Goal: Task Accomplishment & Management: Manage account settings

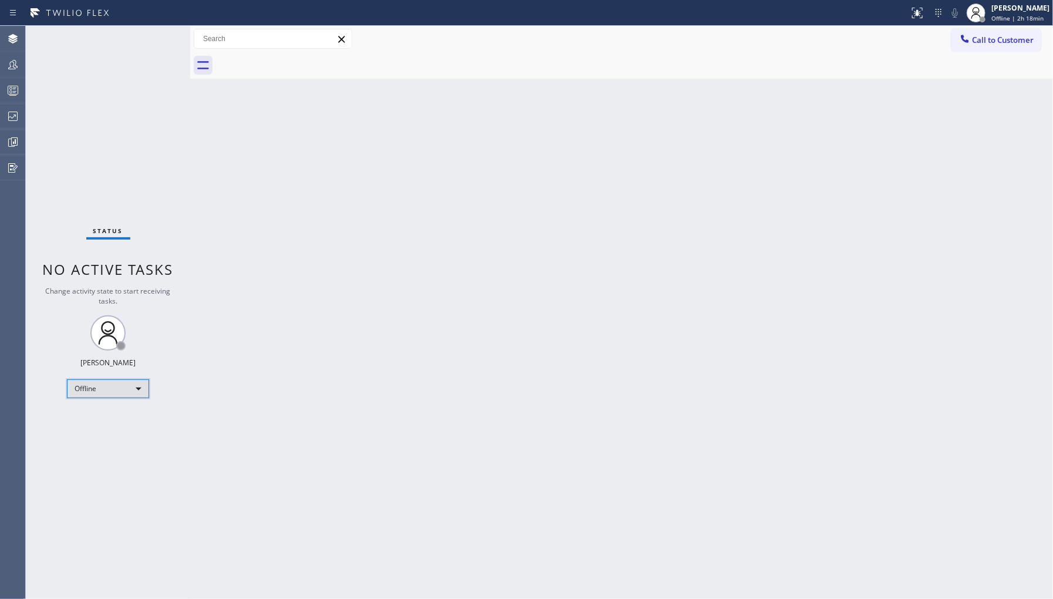
click at [107, 389] on div "Offline" at bounding box center [108, 388] width 82 height 19
click at [116, 430] on li "Unavailable" at bounding box center [107, 434] width 80 height 14
click at [251, 252] on div "Back to Dashboard Change Sender ID Customers Technicians Select a contact Outbo…" at bounding box center [621, 312] width 863 height 573
click at [13, 60] on icon at bounding box center [12, 64] width 9 height 9
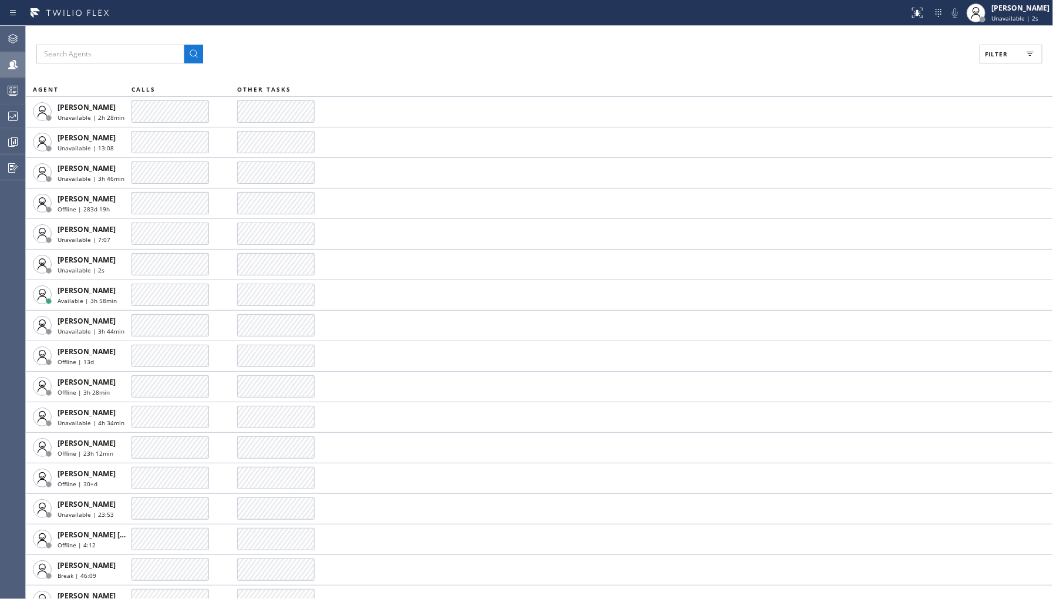
click at [15, 47] on div at bounding box center [13, 38] width 26 height 23
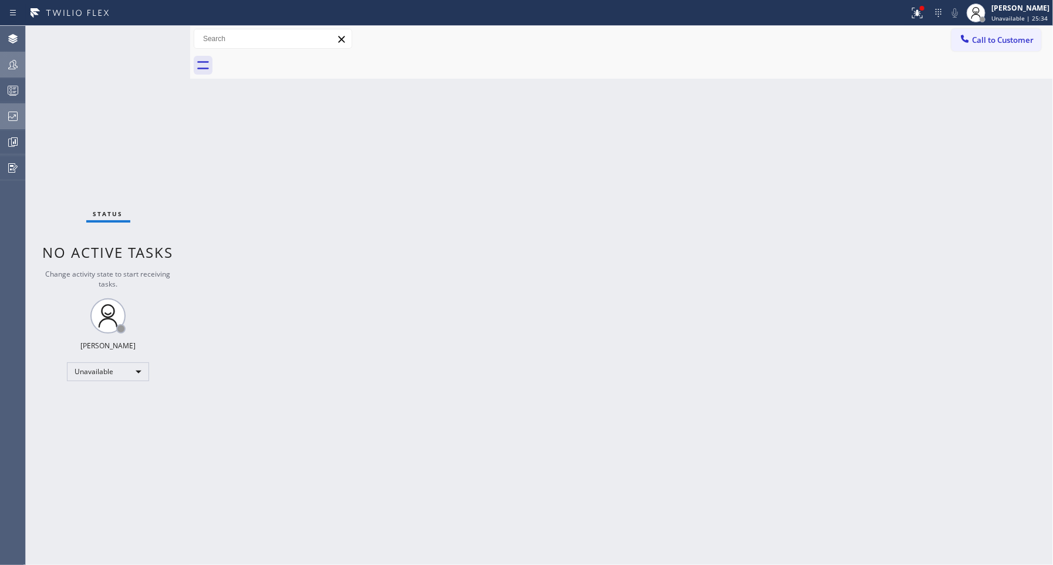
click at [19, 120] on icon at bounding box center [13, 116] width 14 height 14
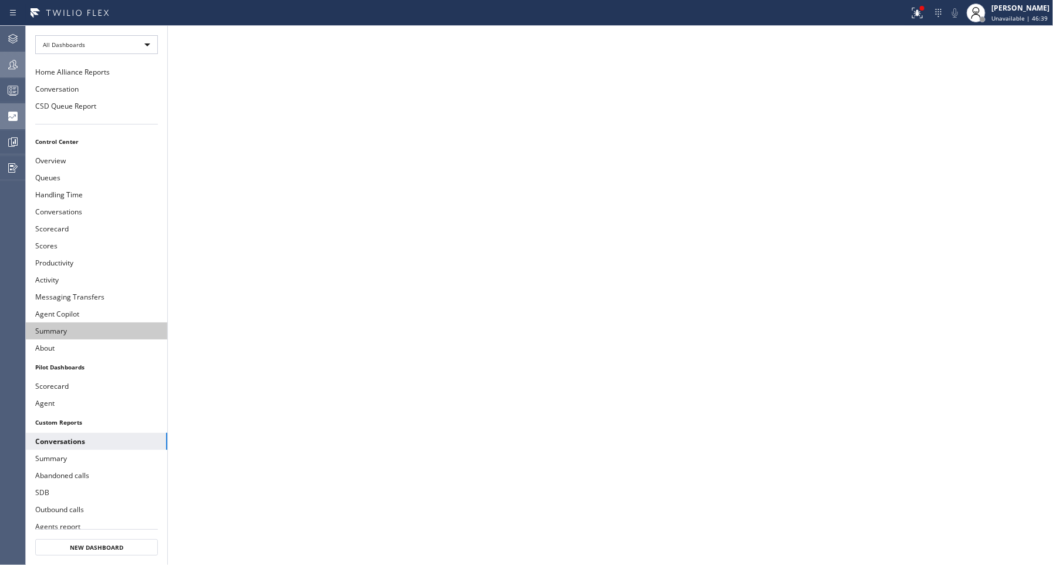
click at [93, 327] on button "Summary" at bounding box center [96, 330] width 141 height 17
